Goal: Task Accomplishment & Management: Complete application form

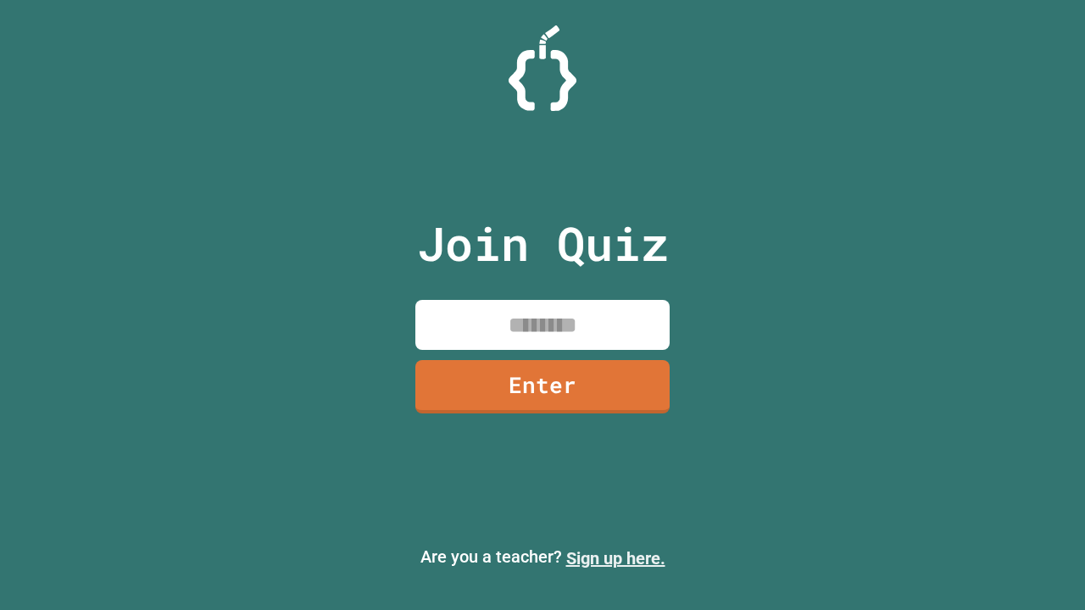
click at [615, 559] on link "Sign up here." at bounding box center [615, 559] width 99 height 20
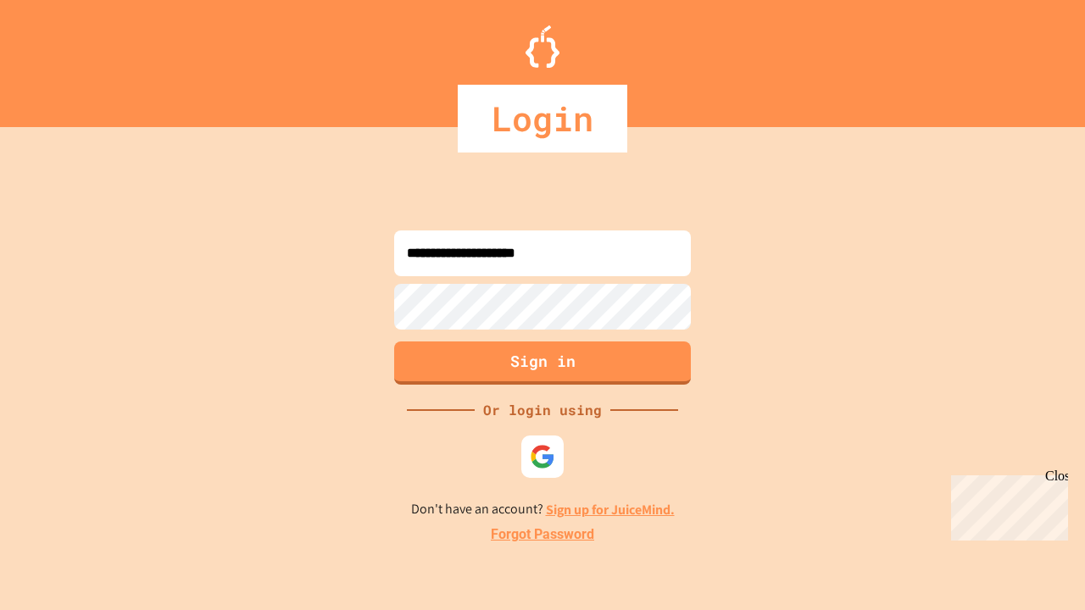
type input "**********"
